Goal: Task Accomplishment & Management: Manage account settings

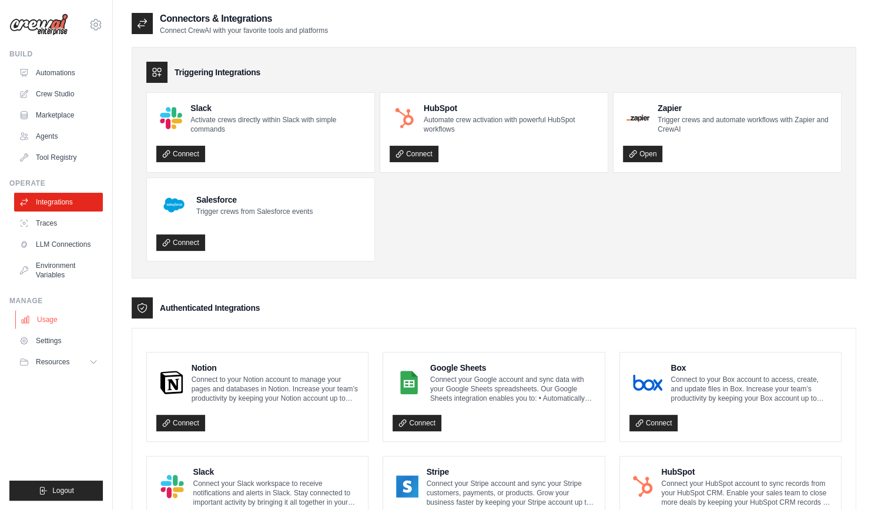
click at [76, 317] on link "Usage" at bounding box center [59, 319] width 89 height 19
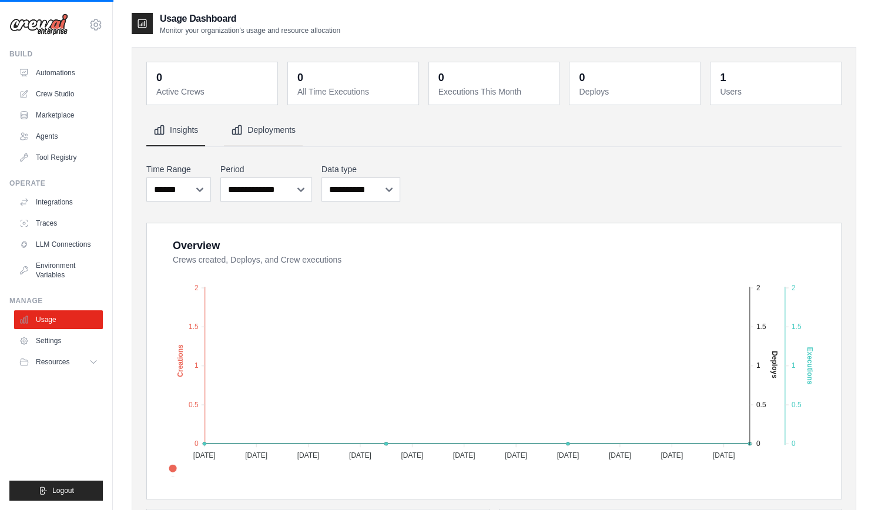
scroll to position [340, 0]
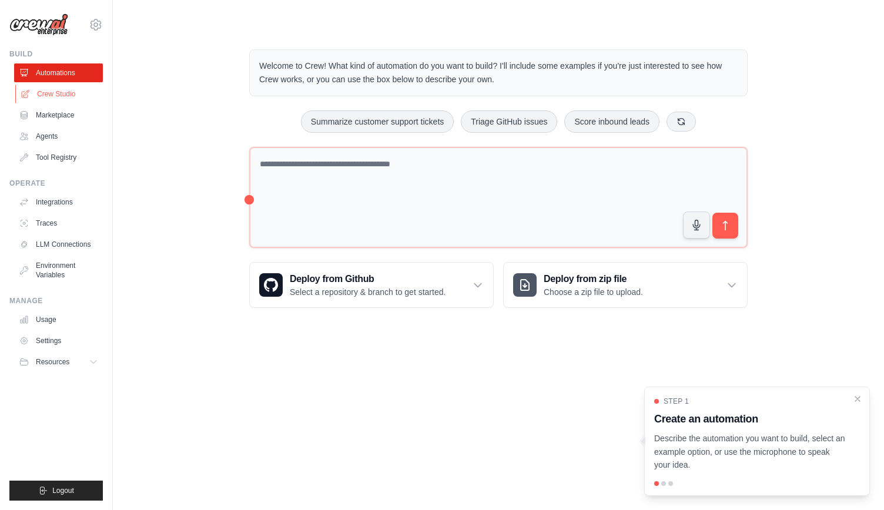
click at [87, 99] on link "Crew Studio" at bounding box center [59, 94] width 89 height 19
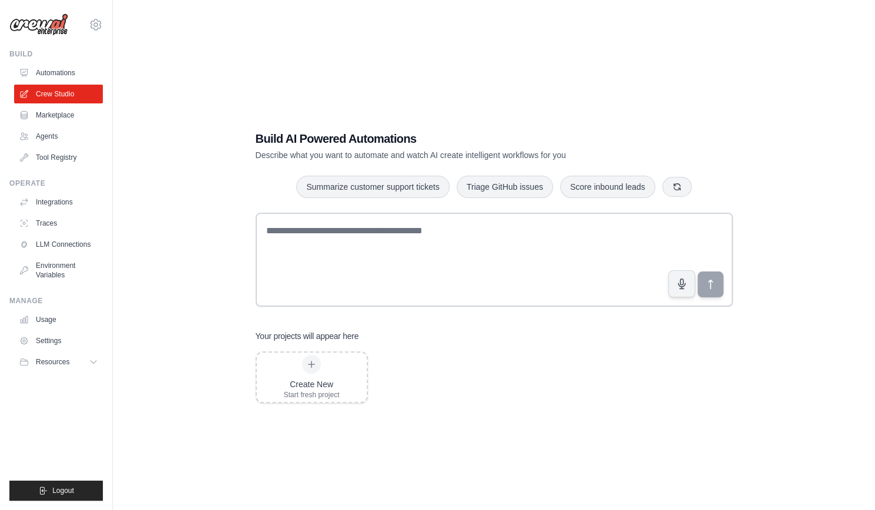
click at [59, 113] on link "Marketplace" at bounding box center [58, 115] width 89 height 19
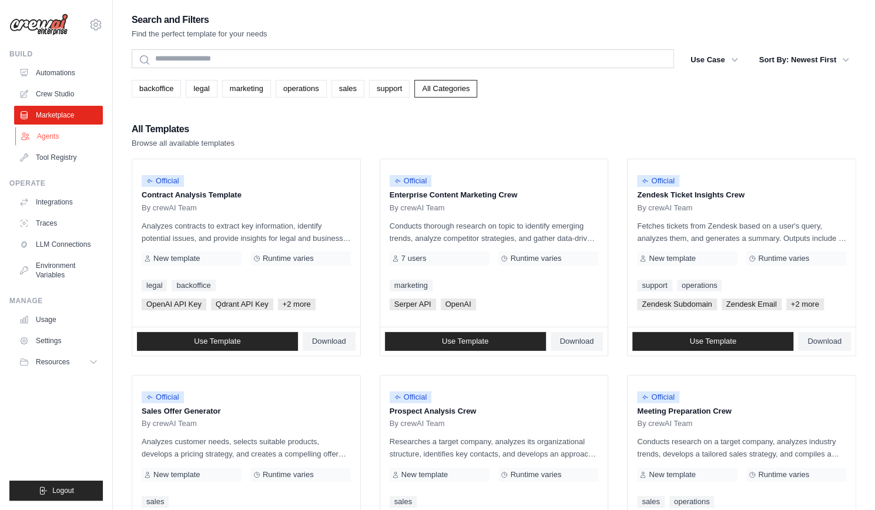
click at [56, 137] on link "Agents" at bounding box center [59, 136] width 89 height 19
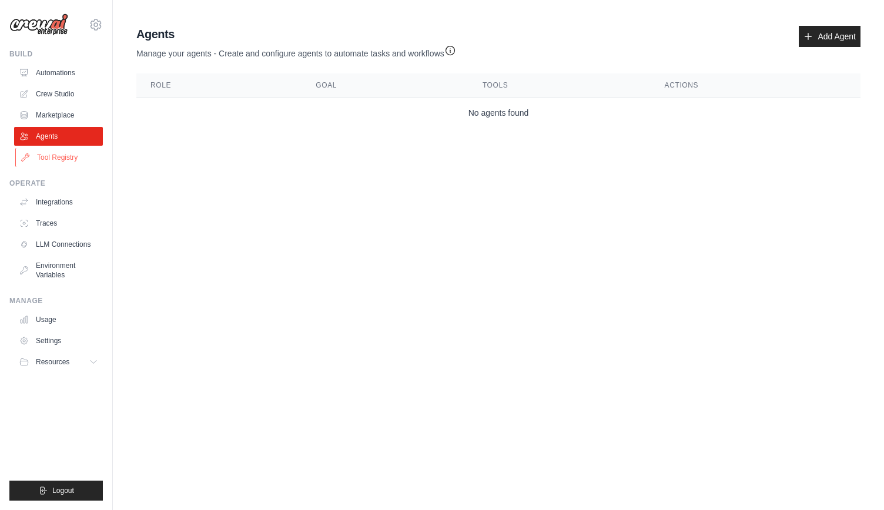
click at [59, 151] on link "Tool Registry" at bounding box center [59, 157] width 89 height 19
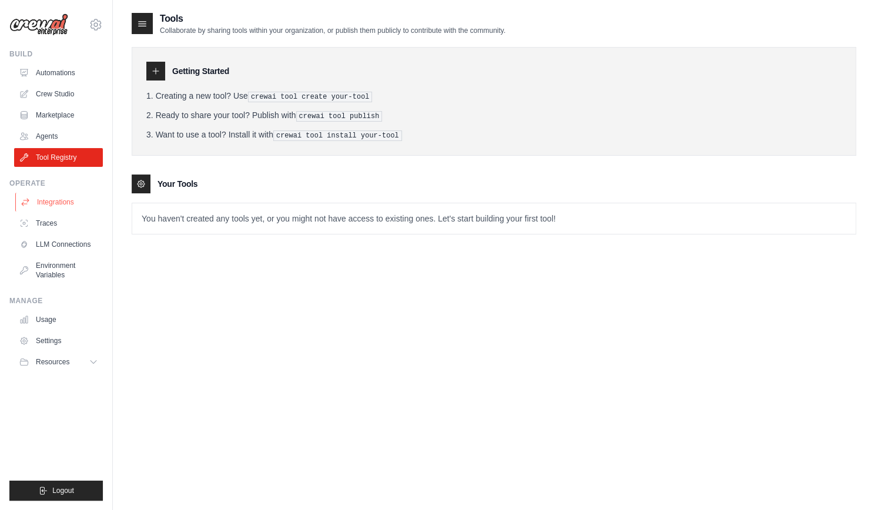
click at [58, 207] on link "Integrations" at bounding box center [59, 202] width 89 height 19
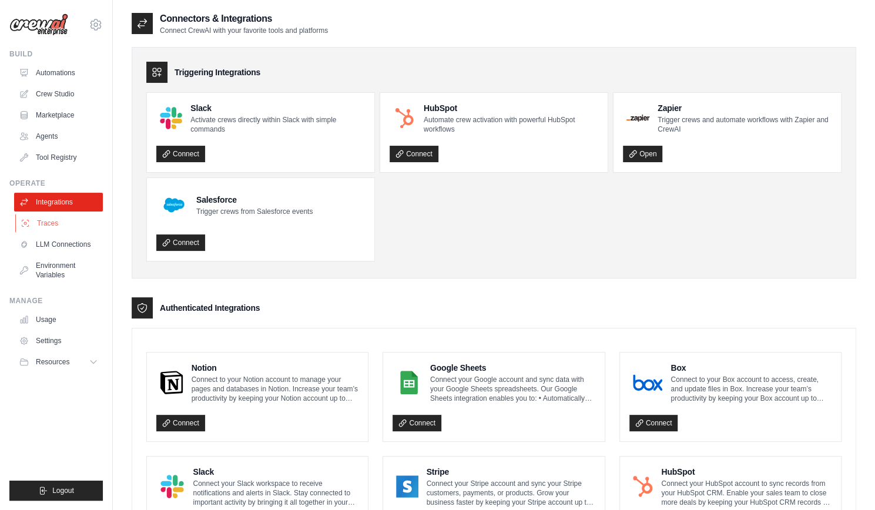
click at [53, 226] on link "Traces" at bounding box center [59, 223] width 89 height 19
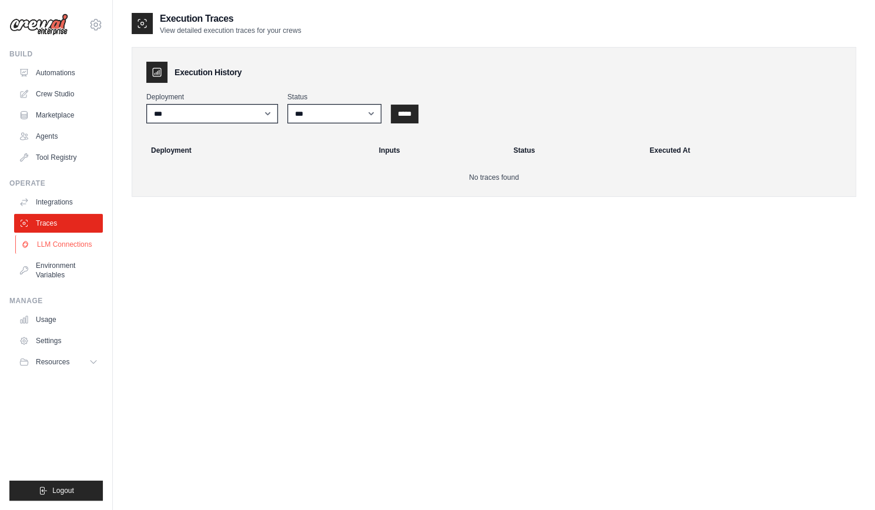
click at [53, 248] on link "LLM Connections" at bounding box center [59, 244] width 89 height 19
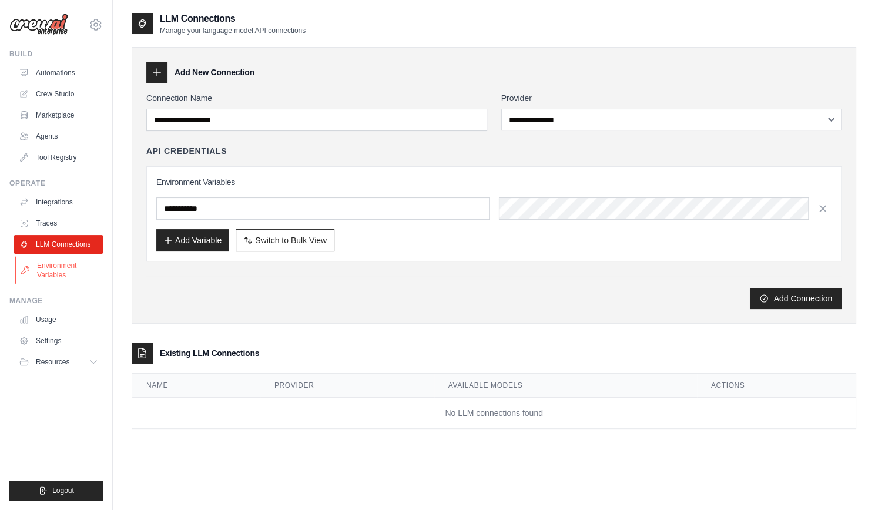
click at [52, 264] on link "Environment Variables" at bounding box center [59, 270] width 89 height 28
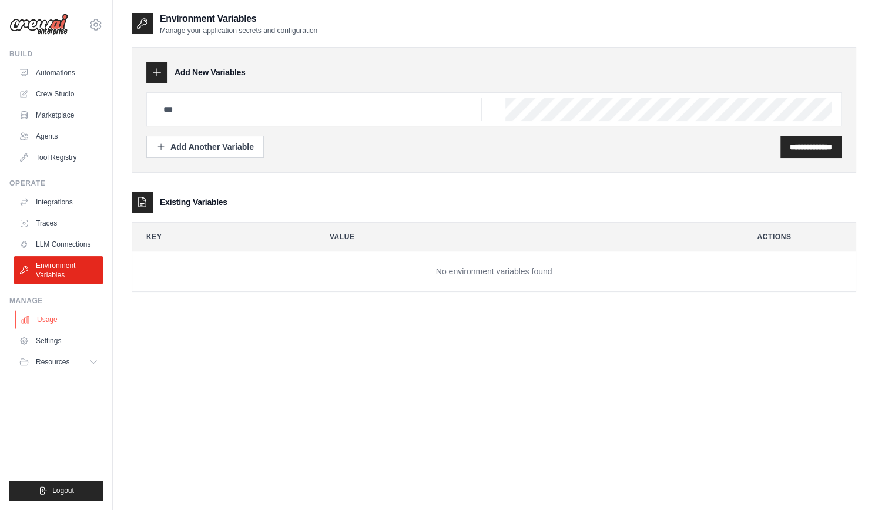
click at [52, 315] on link "Usage" at bounding box center [59, 319] width 89 height 19
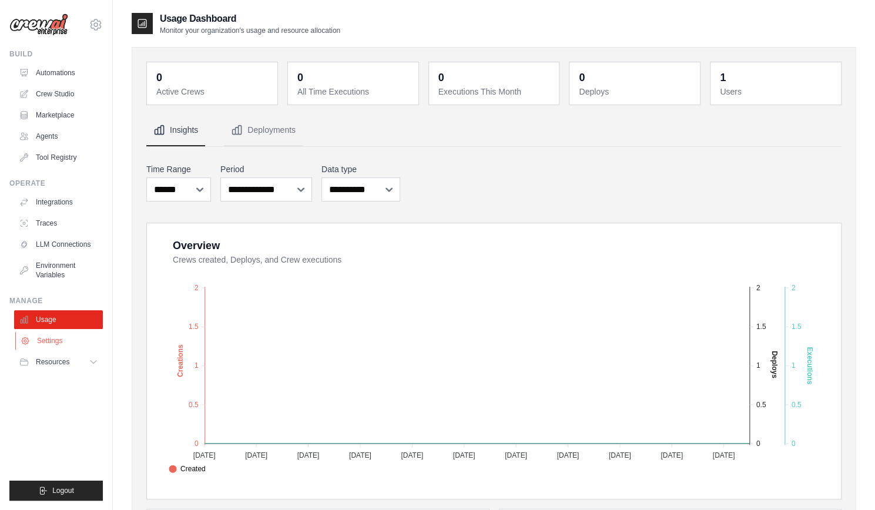
click at [55, 341] on link "Settings" at bounding box center [59, 340] width 89 height 19
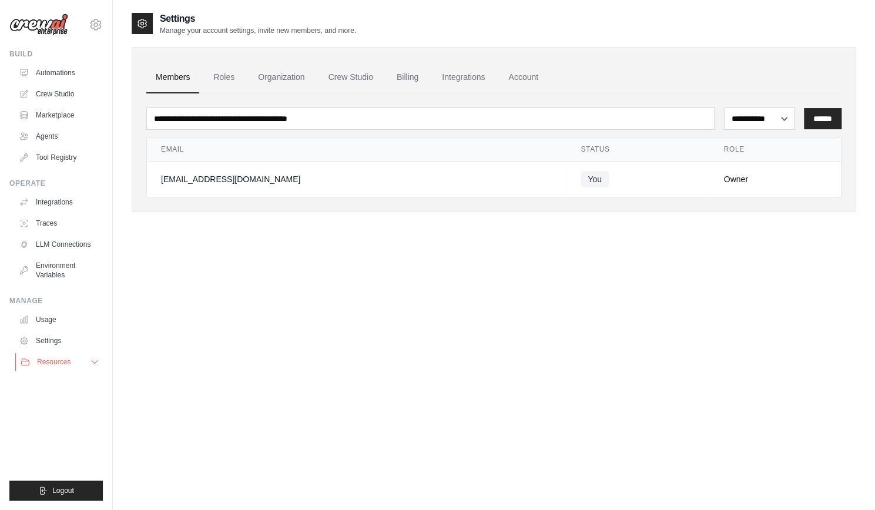
click at [56, 355] on button "Resources" at bounding box center [59, 362] width 89 height 19
click at [412, 69] on link "Billing" at bounding box center [407, 78] width 41 height 32
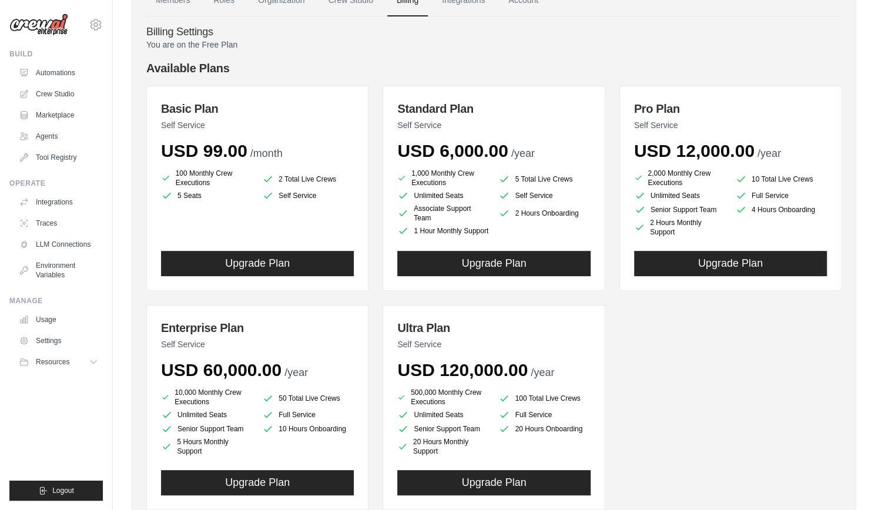
scroll to position [146, 0]
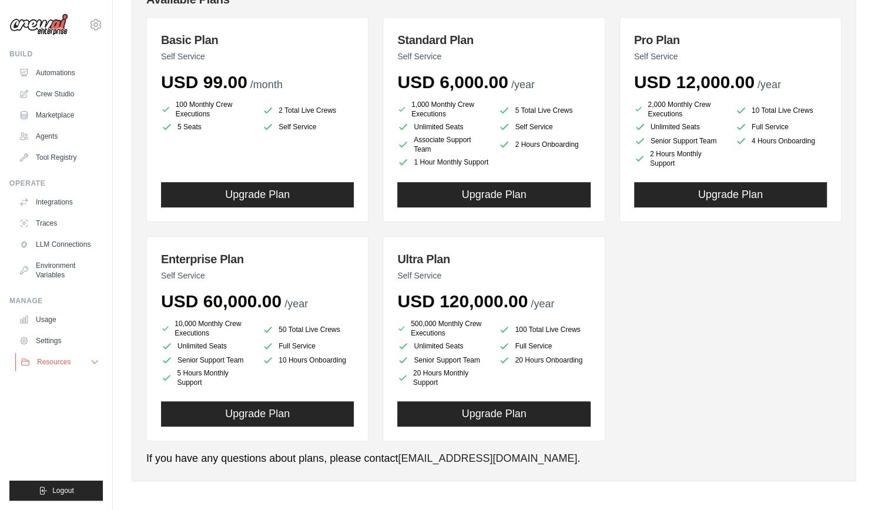
click at [62, 356] on button "Resources" at bounding box center [59, 362] width 89 height 19
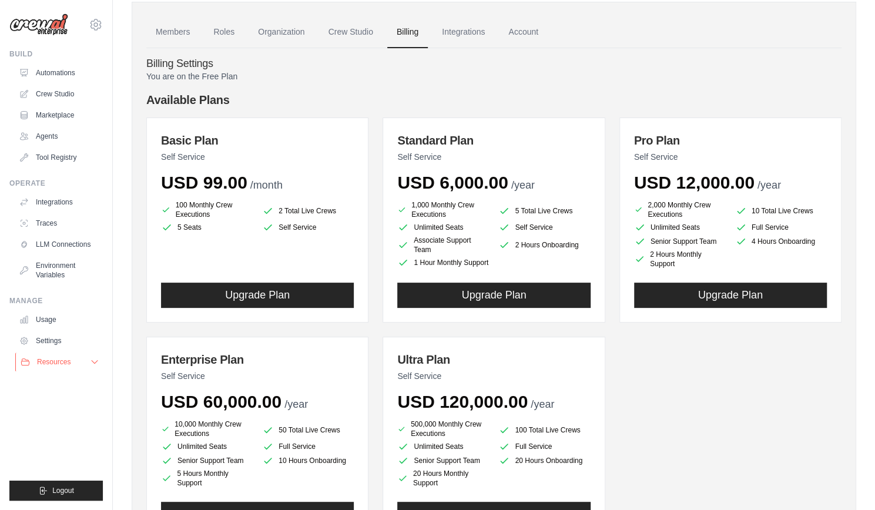
scroll to position [0, 0]
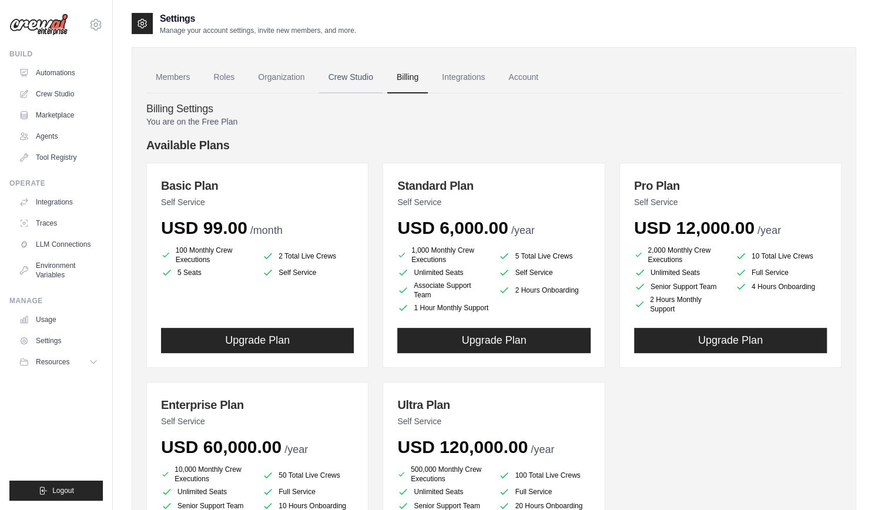
click at [351, 90] on link "Crew Studio" at bounding box center [350, 78] width 63 height 32
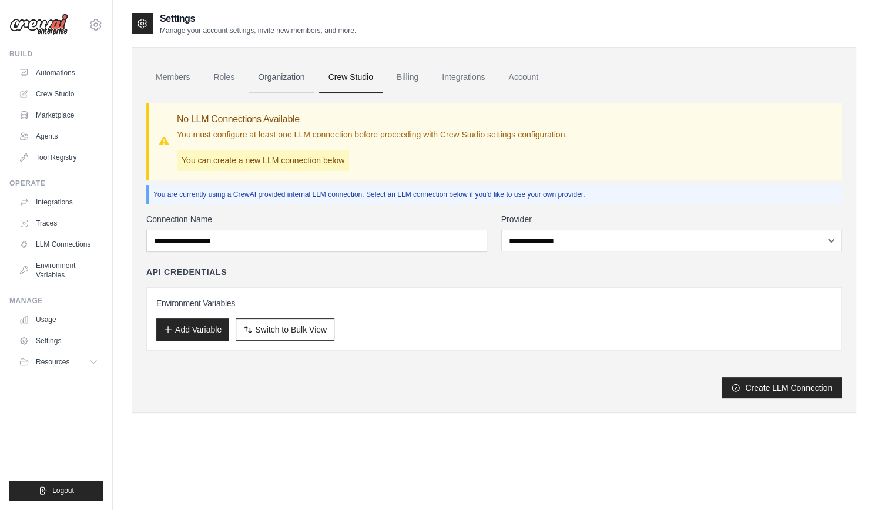
click at [294, 72] on link "Organization" at bounding box center [281, 78] width 65 height 32
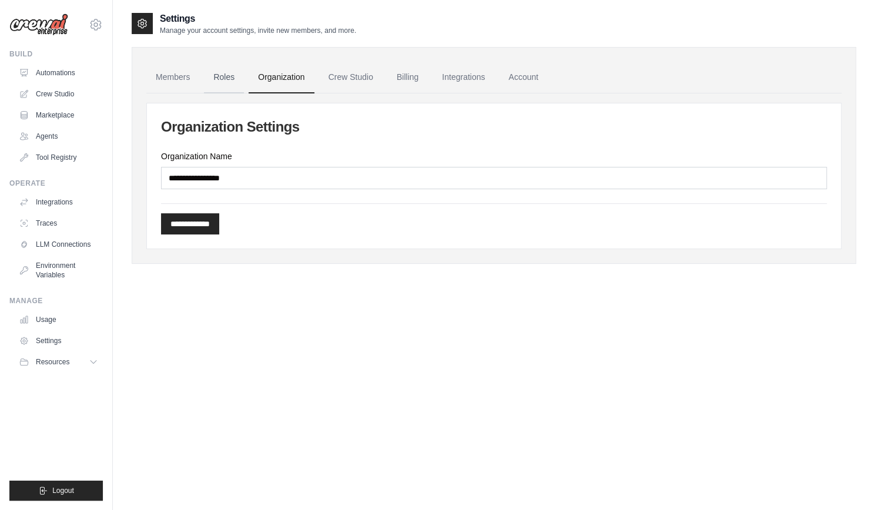
click at [229, 71] on link "Roles" at bounding box center [224, 78] width 40 height 32
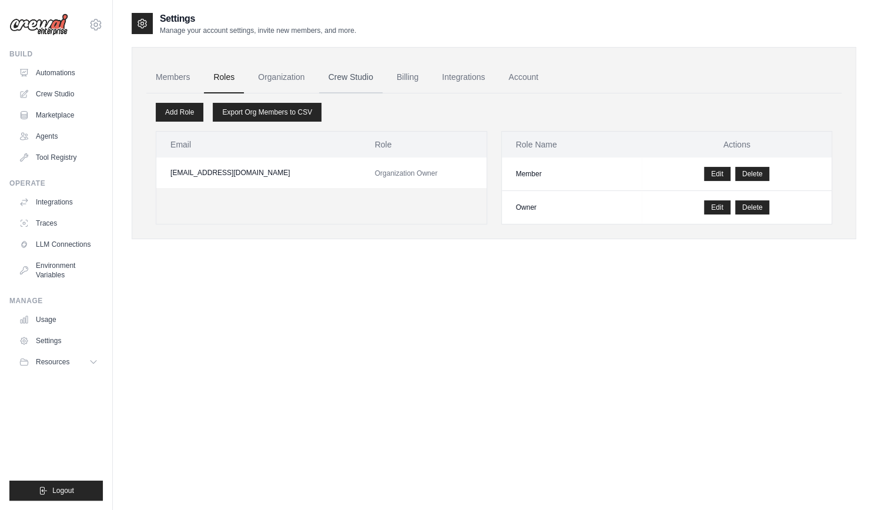
click at [360, 75] on link "Crew Studio" at bounding box center [350, 78] width 63 height 32
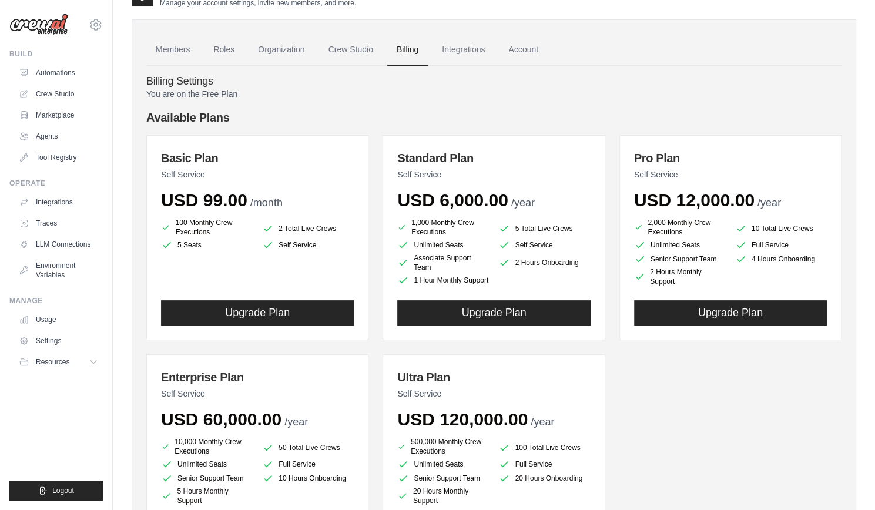
scroll to position [60, 0]
